Goal: Transaction & Acquisition: Purchase product/service

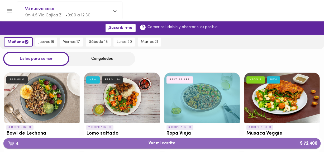
click at [117, 143] on span "4 Ver mi carrito $ 72.400" at bounding box center [162, 143] width 309 height 5
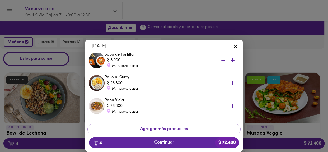
scroll to position [45, 0]
click at [264, 57] on div "Tu Carrito [DATE] [PERSON_NAME] $ 10.900 Mi [GEOGRAPHIC_DATA] $ 8.900 Mi nueva …" at bounding box center [164, 87] width 328 height 129
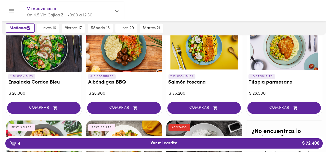
scroll to position [249, 0]
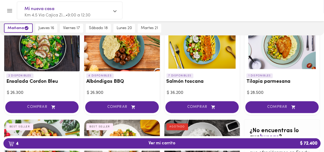
click at [278, 51] on div at bounding box center [283, 46] width 76 height 50
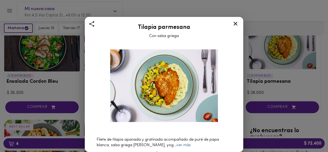
click at [176, 143] on link "ver más" at bounding box center [183, 145] width 14 height 4
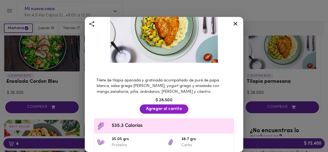
scroll to position [61, 0]
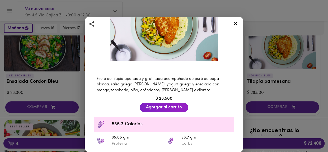
click at [234, 24] on icon at bounding box center [235, 23] width 7 height 7
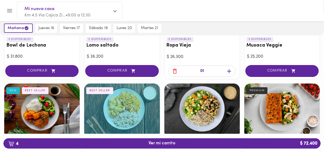
scroll to position [87, 0]
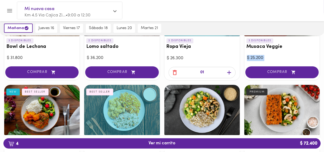
drag, startPoint x: 323, startPoint y: 52, endPoint x: 324, endPoint y: 62, distance: 9.8
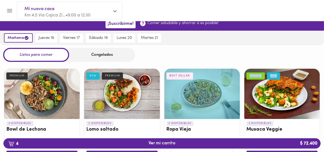
scroll to position [0, 0]
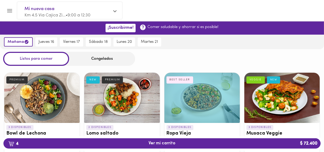
drag, startPoint x: 101, startPoint y: 56, endPoint x: 101, endPoint y: 59, distance: 2.7
click at [101, 59] on div "Congelados" at bounding box center [102, 59] width 66 height 14
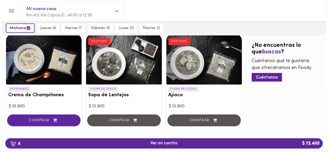
scroll to position [367, 0]
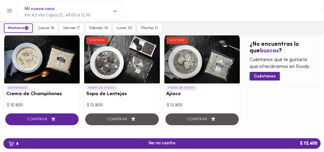
click at [221, 144] on span "4 Ver mi carrito $ 72.400" at bounding box center [162, 143] width 309 height 5
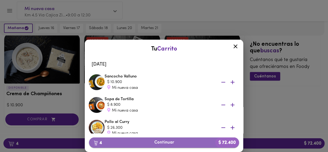
click at [187, 141] on span "4 Continuar $ 72.400" at bounding box center [164, 142] width 142 height 5
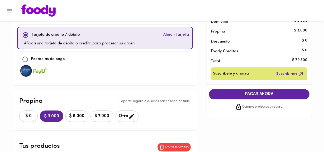
scroll to position [45, 0]
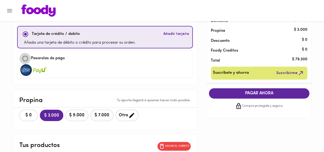
click at [25, 58] on input "checkbox" at bounding box center [25, 58] width 11 height 11
checkbox input "true"
checkbox input "false"
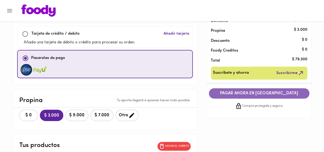
click at [221, 92] on span "PAGAR AHORA EN [GEOGRAPHIC_DATA]" at bounding box center [259, 93] width 90 height 5
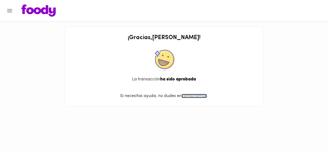
click at [191, 96] on link "contactarnos" at bounding box center [194, 96] width 25 height 4
click at [10, 12] on icon "Menu" at bounding box center [9, 10] width 5 height 3
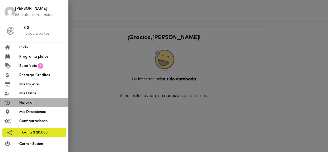
click at [29, 103] on span "Historial" at bounding box center [41, 103] width 45 height 6
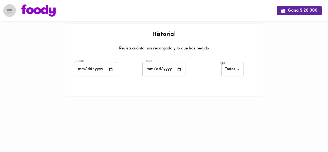
click at [8, 10] on icon "Menu" at bounding box center [9, 10] width 7 height 7
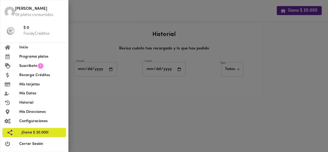
click at [22, 48] on span "Inicio" at bounding box center [41, 48] width 45 height 6
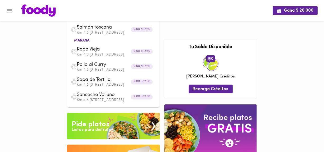
scroll to position [33, 0]
